Goal: Find specific page/section

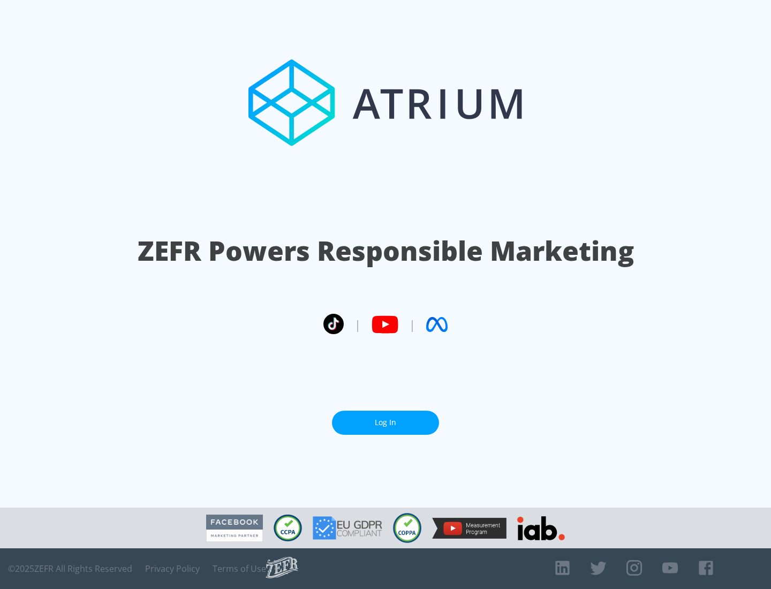
click at [385, 418] on link "Log In" at bounding box center [385, 423] width 107 height 24
